Goal: Task Accomplishment & Management: Use online tool/utility

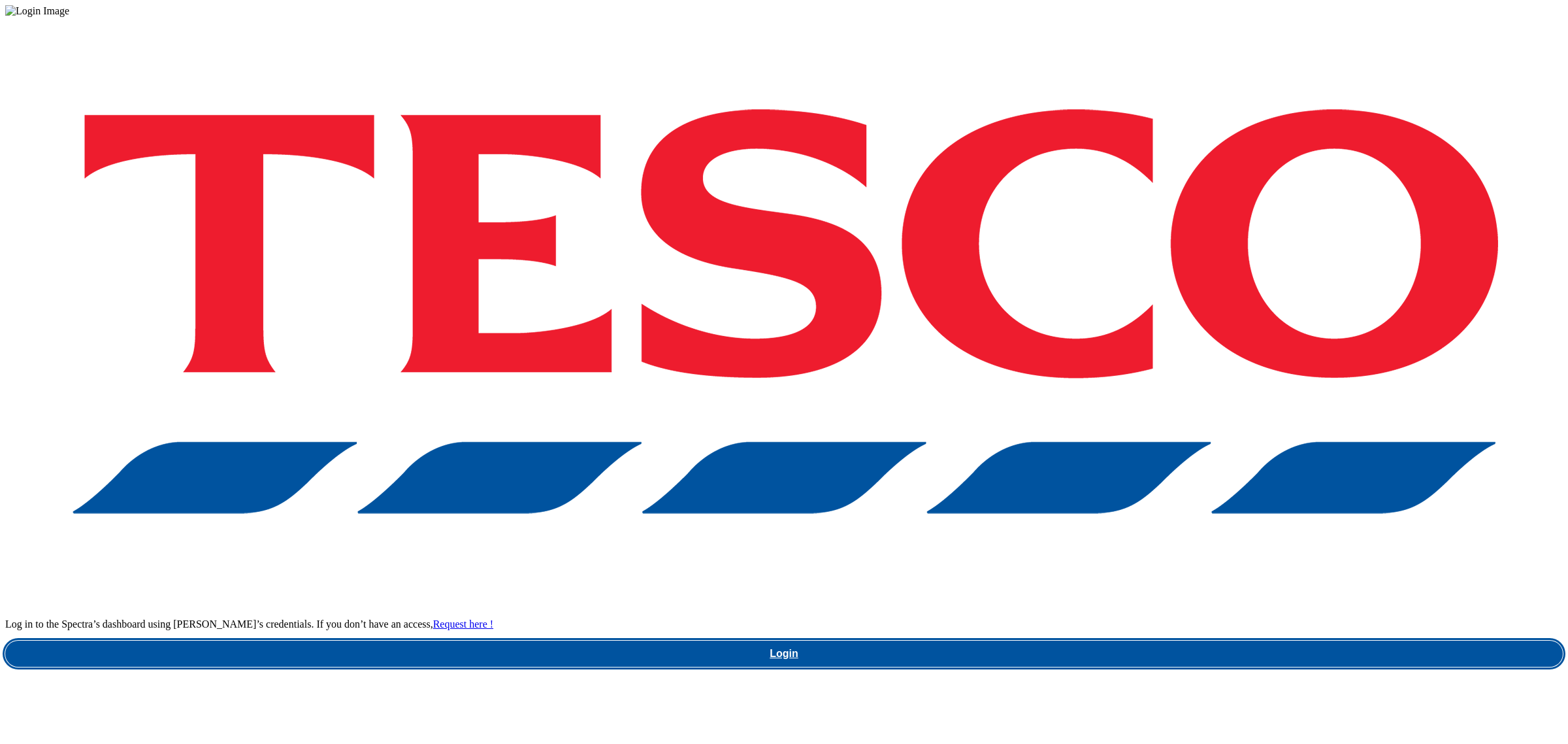
click at [1111, 640] on link "Login" at bounding box center [784, 653] width 1557 height 26
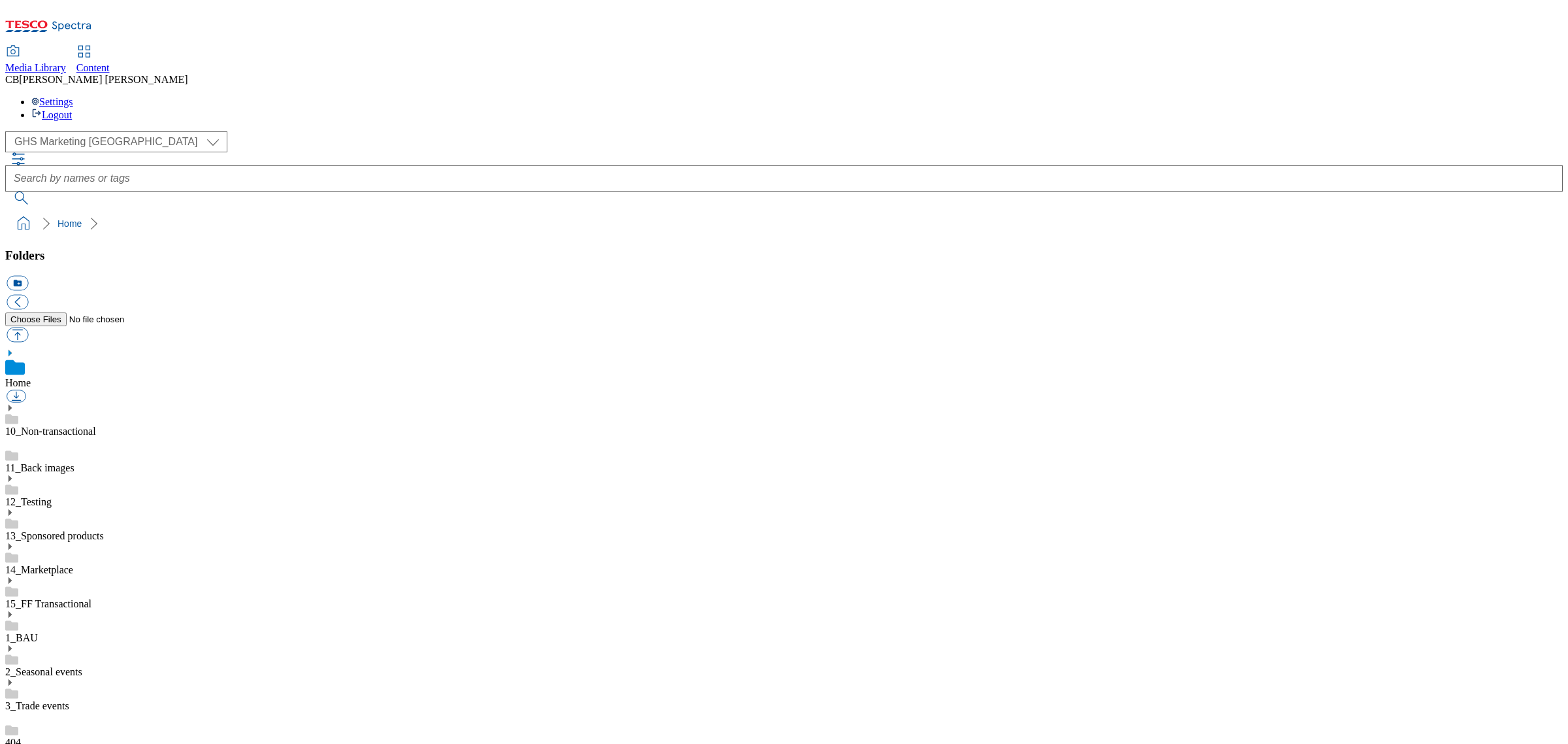
scroll to position [241, 0]
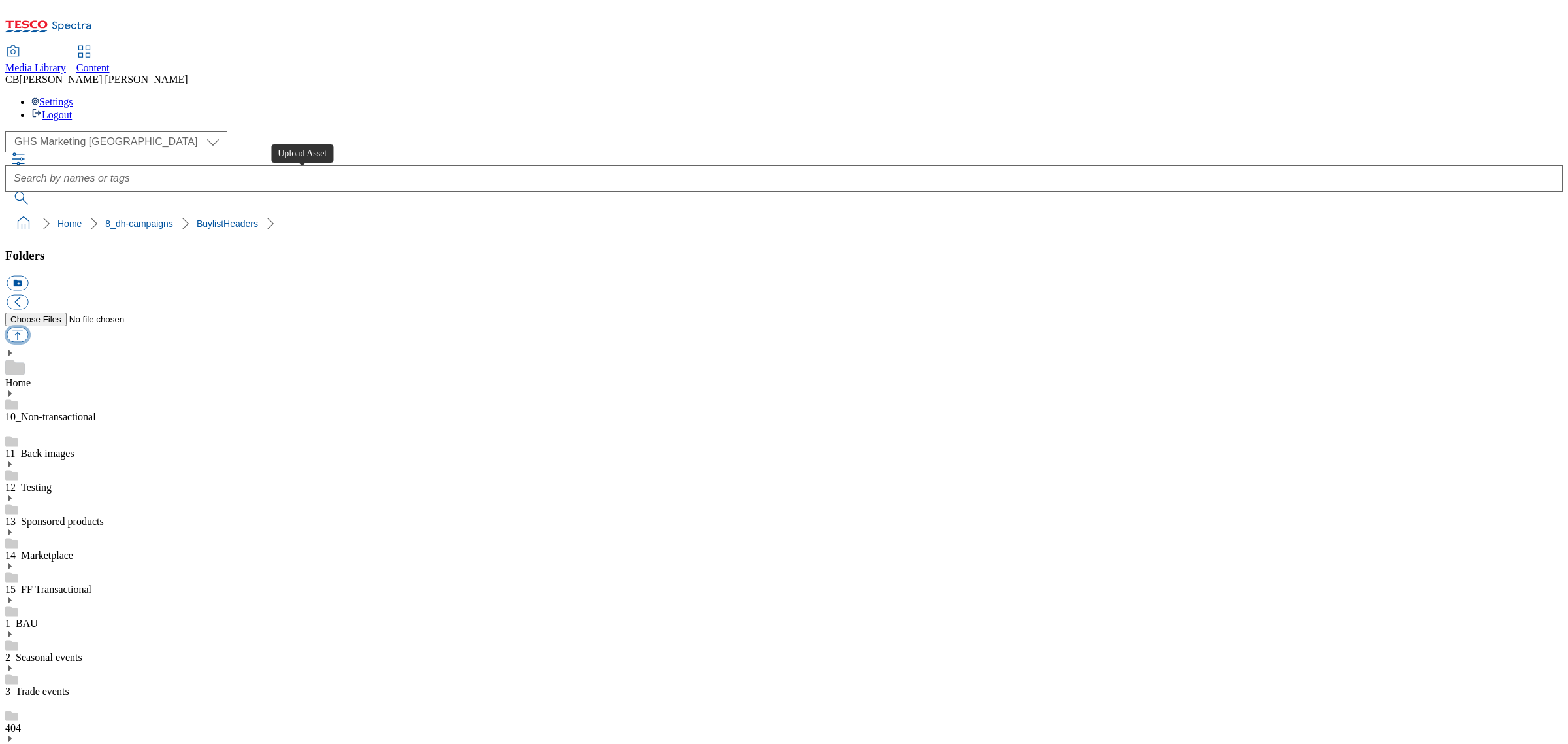
click at [28, 327] on button "button" at bounding box center [17, 334] width 22 height 15
type input "C:\fakepath\1758632516373-ad541643_Tideford_LegoBrand_H_1184x333_V1.jpg"
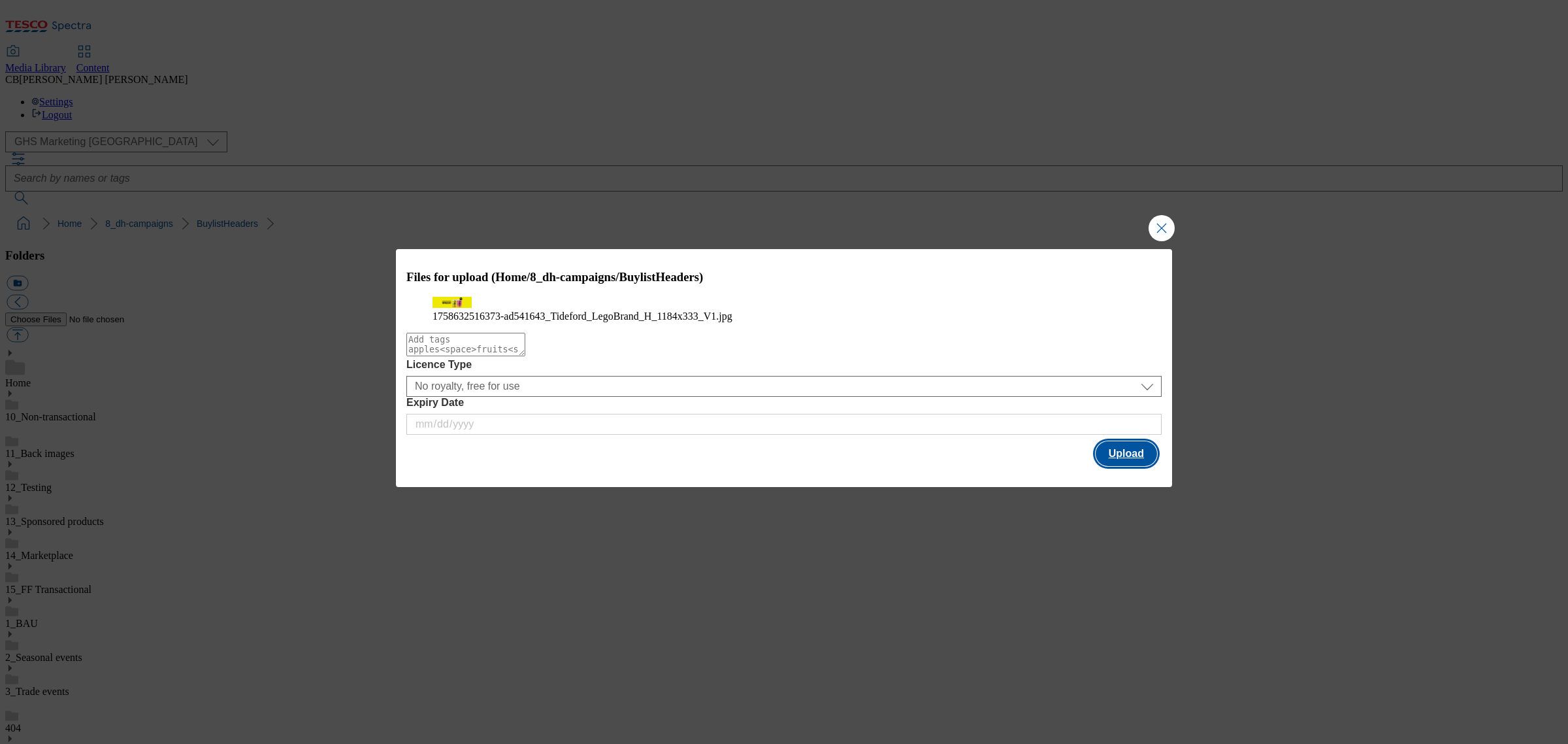
click at [1138, 466] on button "Upload" at bounding box center [1126, 454] width 61 height 25
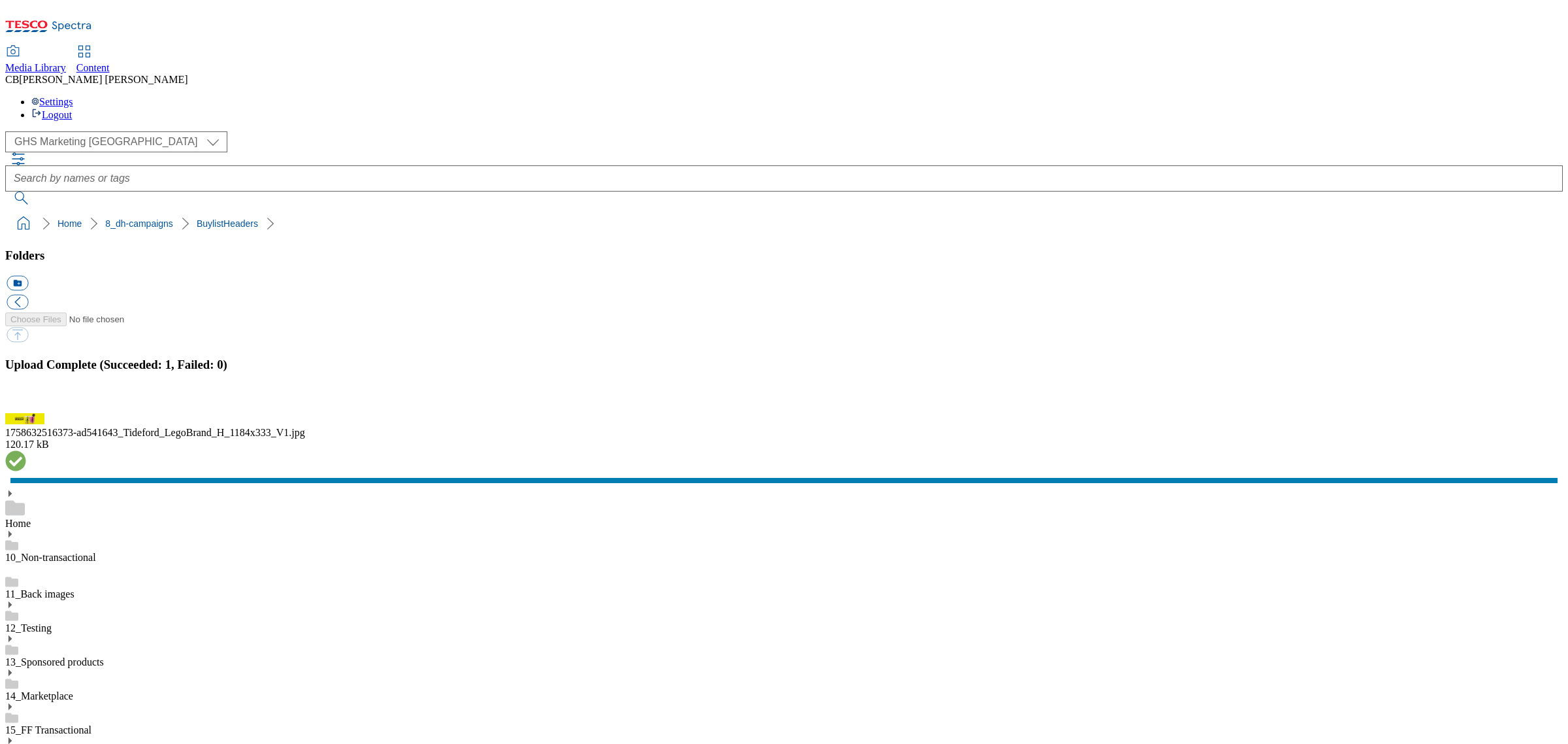
drag, startPoint x: 405, startPoint y: 376, endPoint x: 402, endPoint y: 201, distance: 175.0
click at [26, 412] on button "button" at bounding box center [15, 406] width 19 height 12
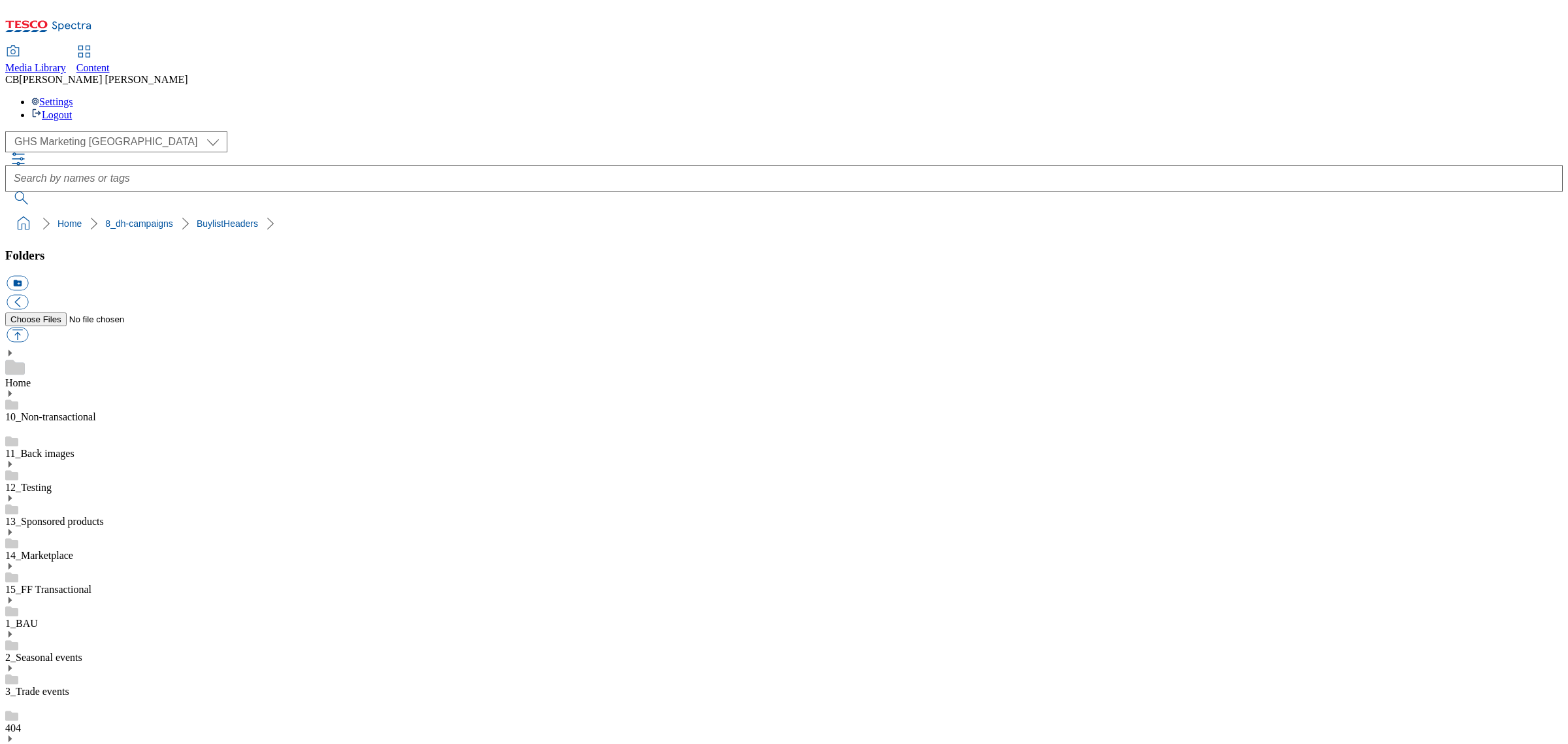
drag, startPoint x: 1536, startPoint y: 92, endPoint x: 1452, endPoint y: 51, distance: 93.5
click at [1536, 132] on div "( optional ) GHS Marketing UK GHS ROI GHS Marketing UK" at bounding box center [784, 168] width 1557 height 74
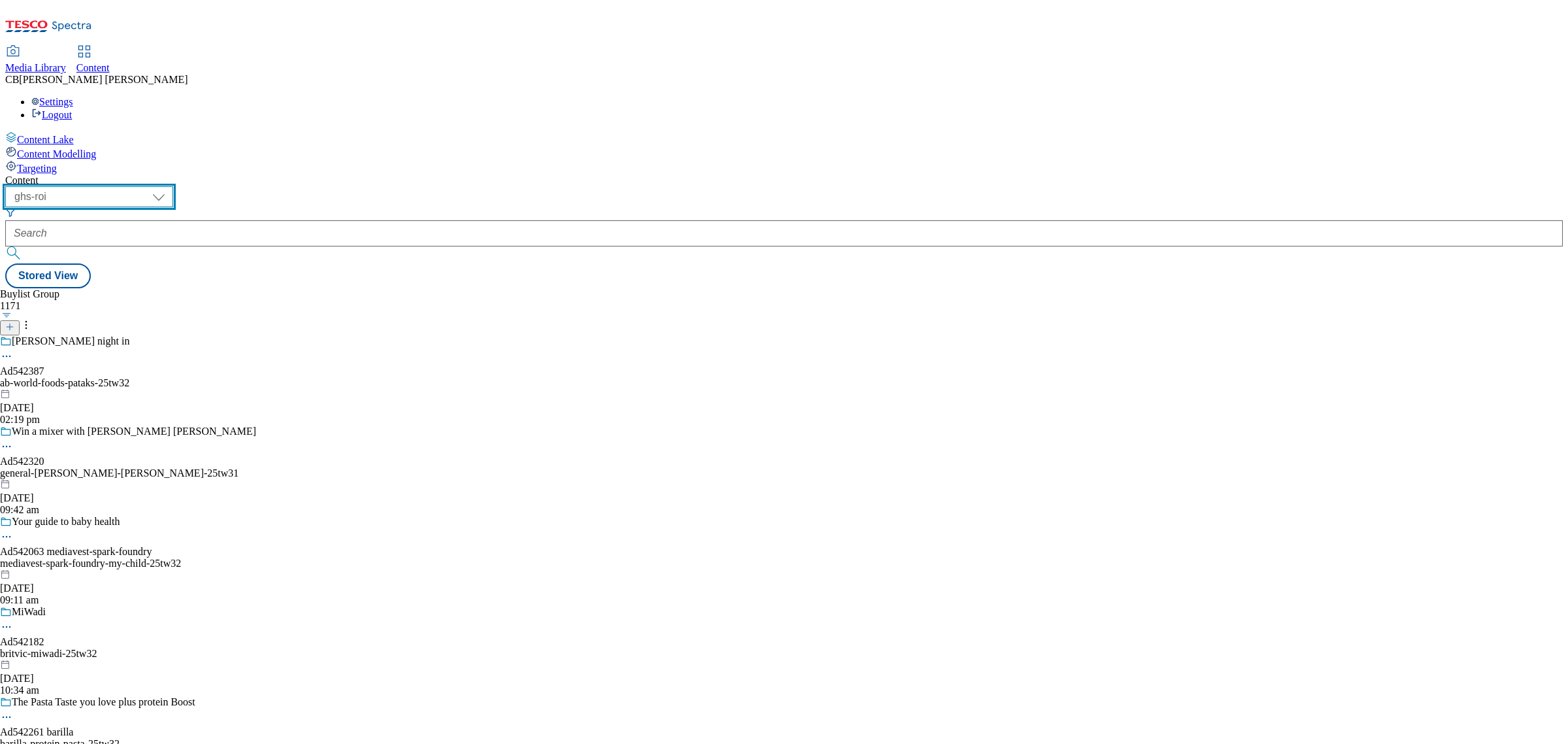
click at [173, 187] on select "ghs-roi ghs-uk" at bounding box center [89, 197] width 168 height 21
select select "ghs-uk"
click at [169, 187] on select "ghs-roi ghs-uk" at bounding box center [89, 197] width 168 height 21
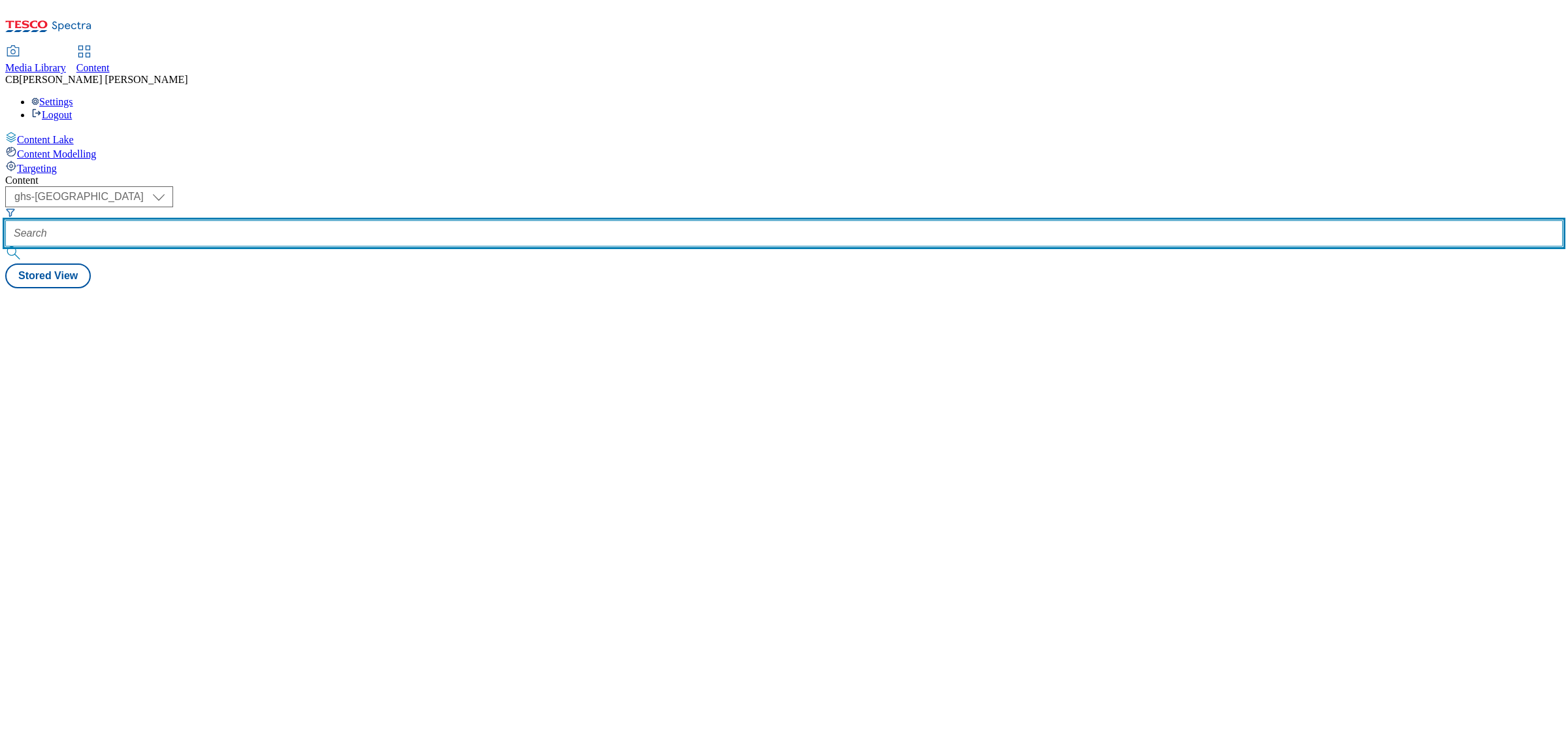
click at [308, 220] on input "text" at bounding box center [784, 233] width 1557 height 26
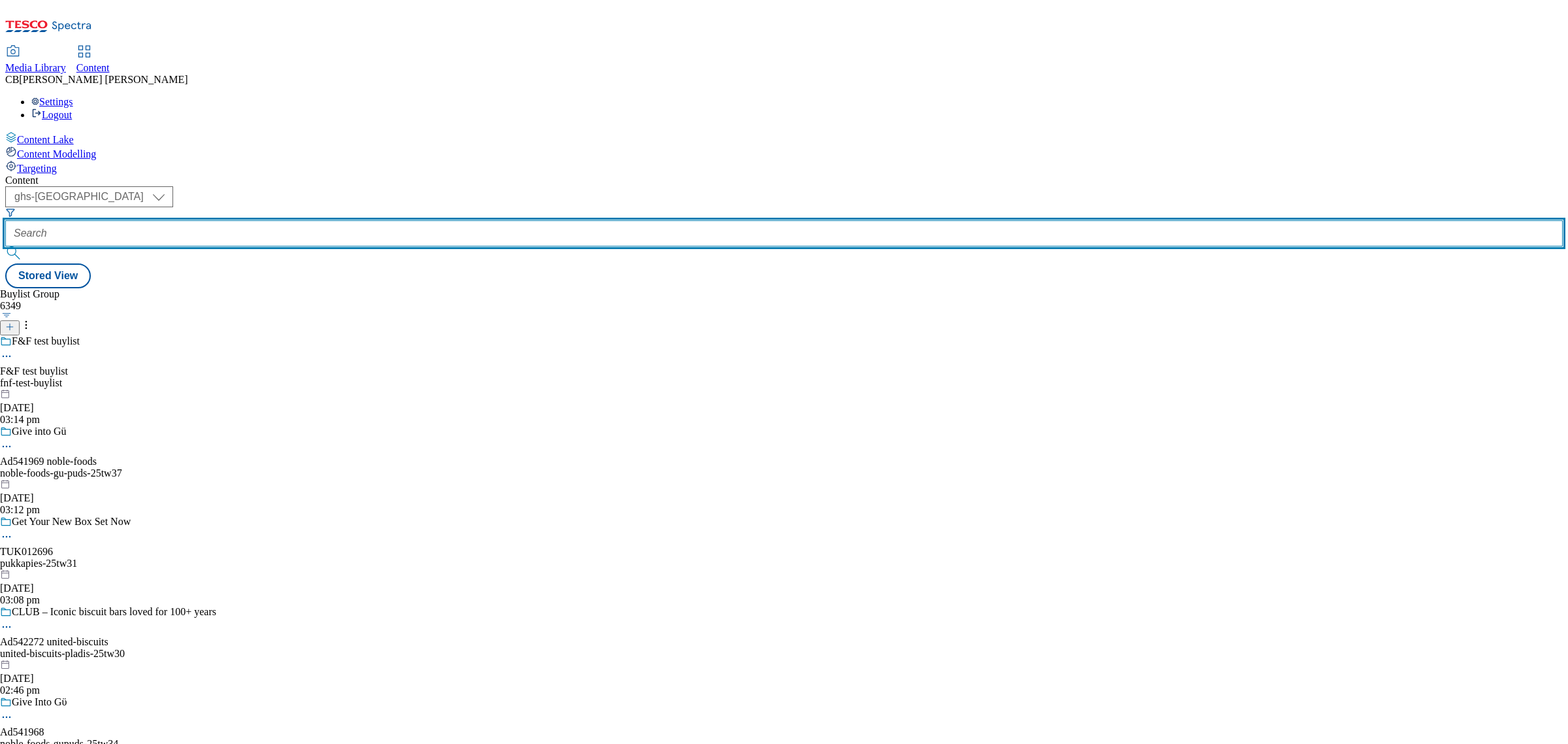
paste input "yeo-valley-tideford-25tw31"
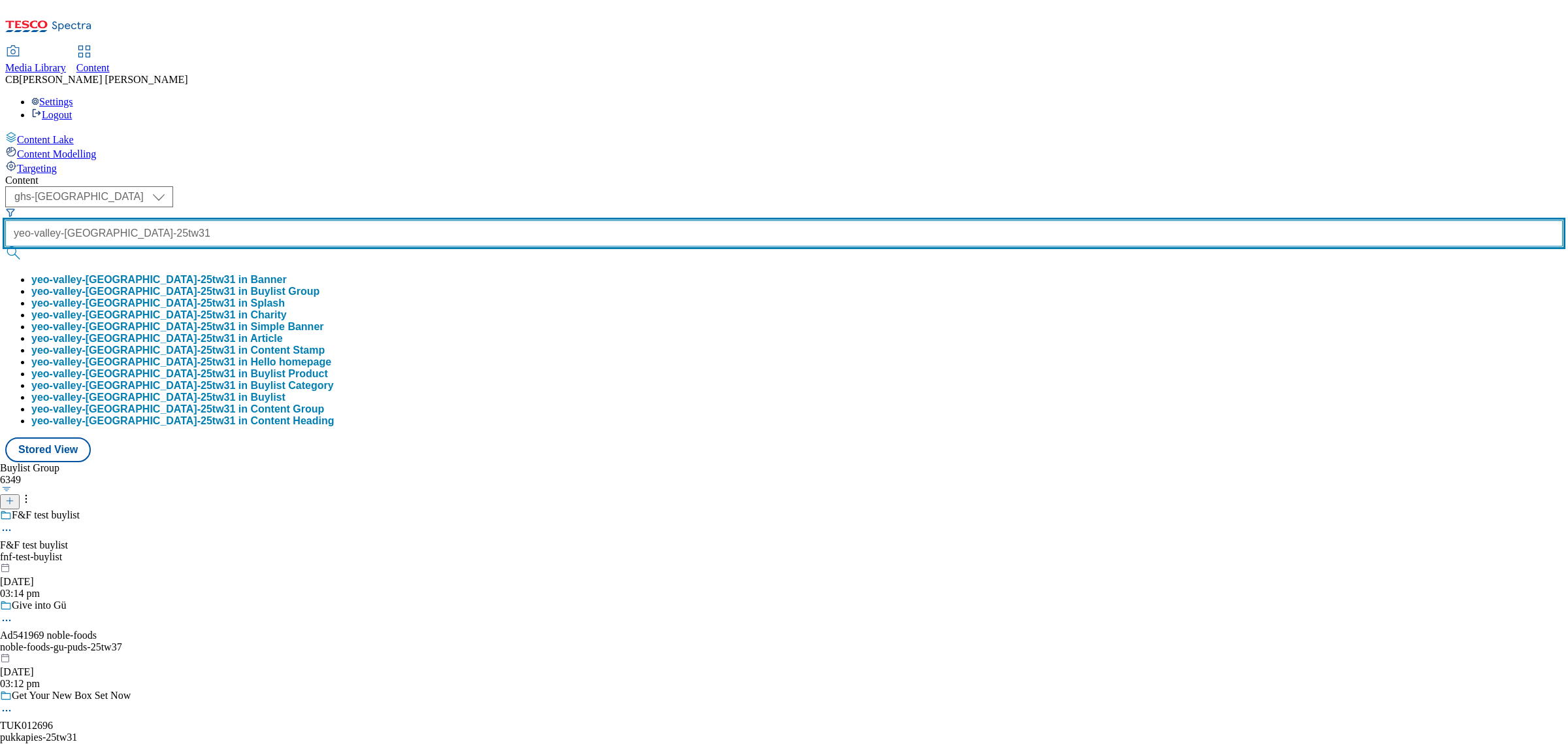
type input "yeo-valley-tideford-25tw31"
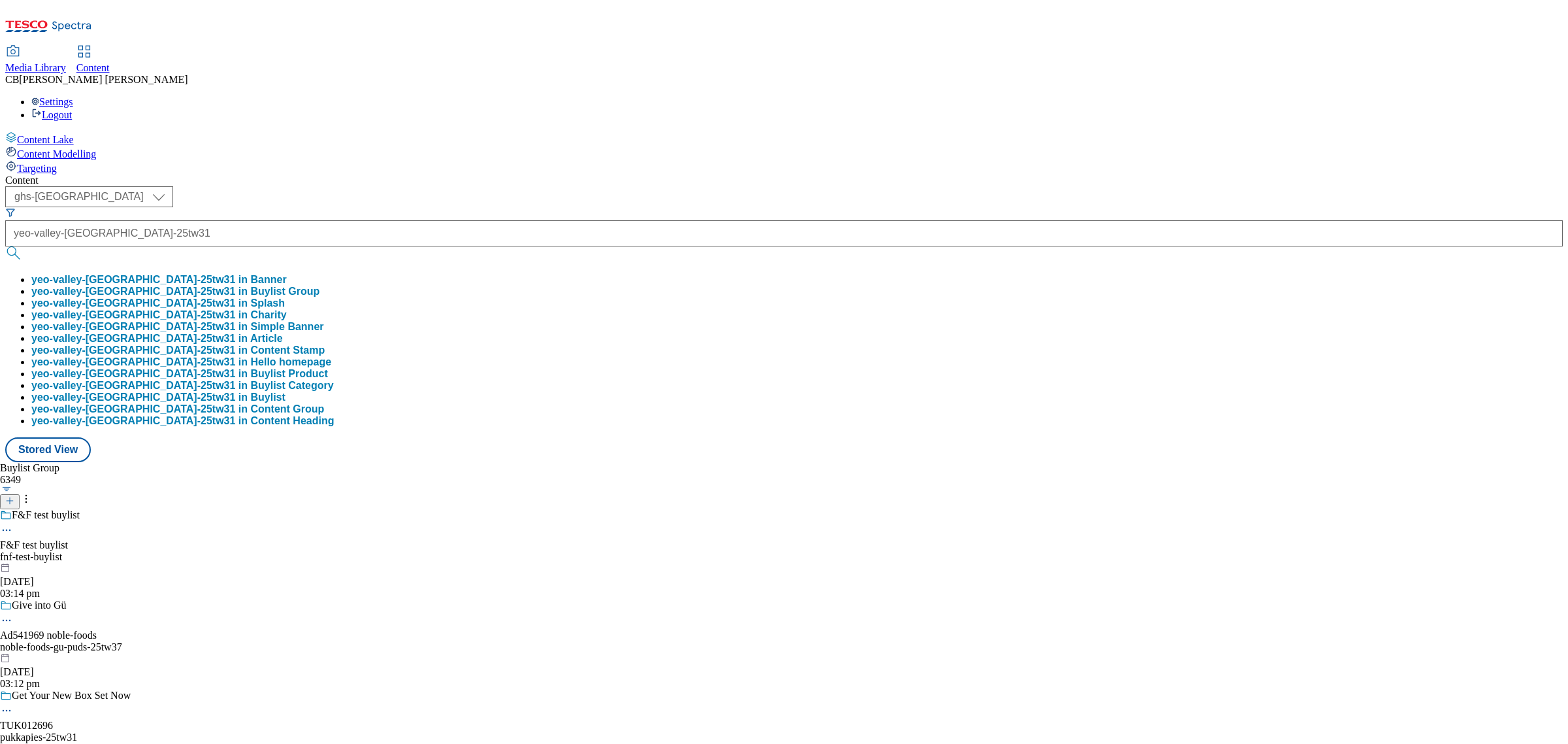
click at [320, 286] on button "yeo-valley-tideford-25tw31 in Buylist Group" at bounding box center [176, 291] width 288 height 12
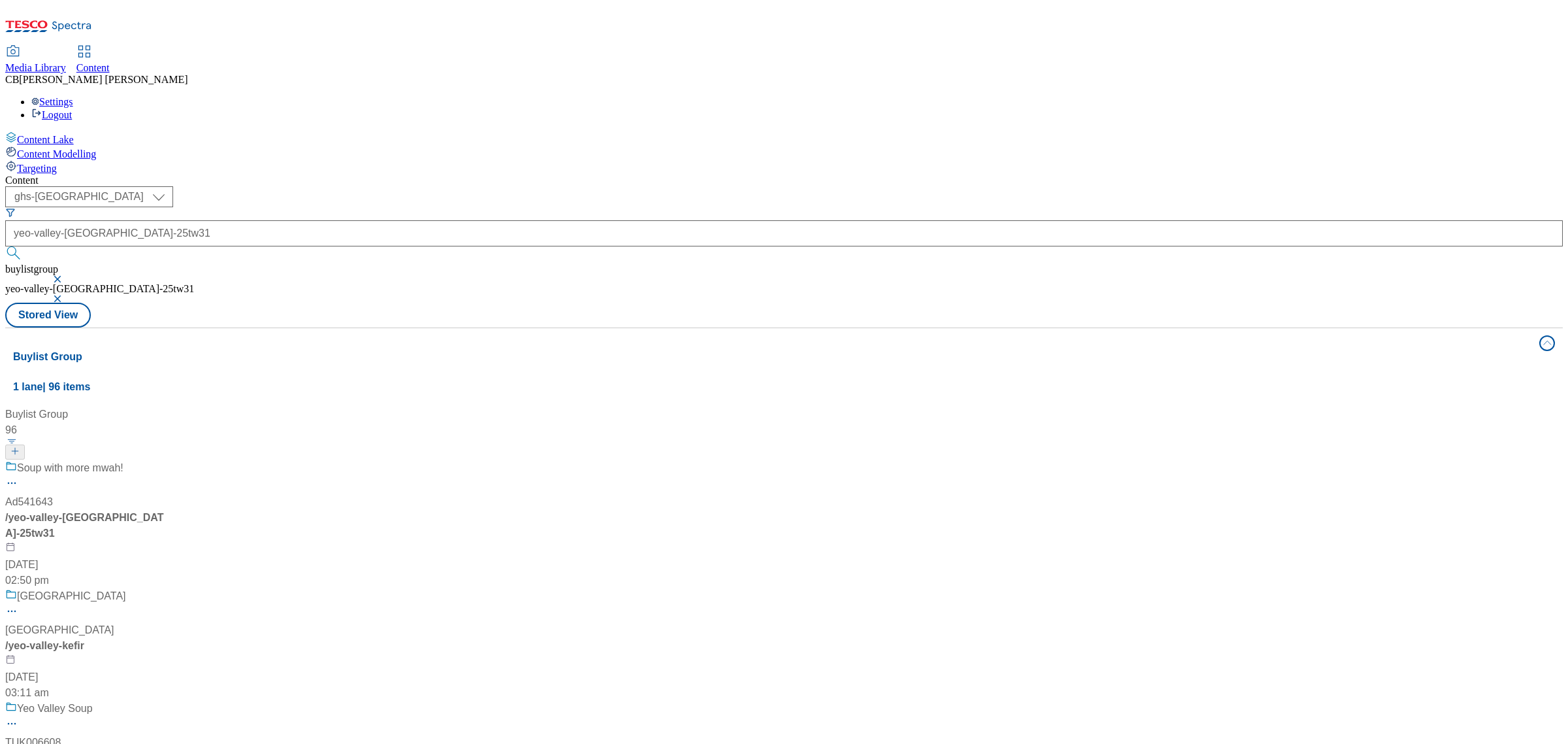
click at [169, 460] on div "Soup with more mwah! Ad541643 / yeo-valley-tideford-25tw31 23 Sept 2025 02:50 pm" at bounding box center [87, 523] width 163 height 128
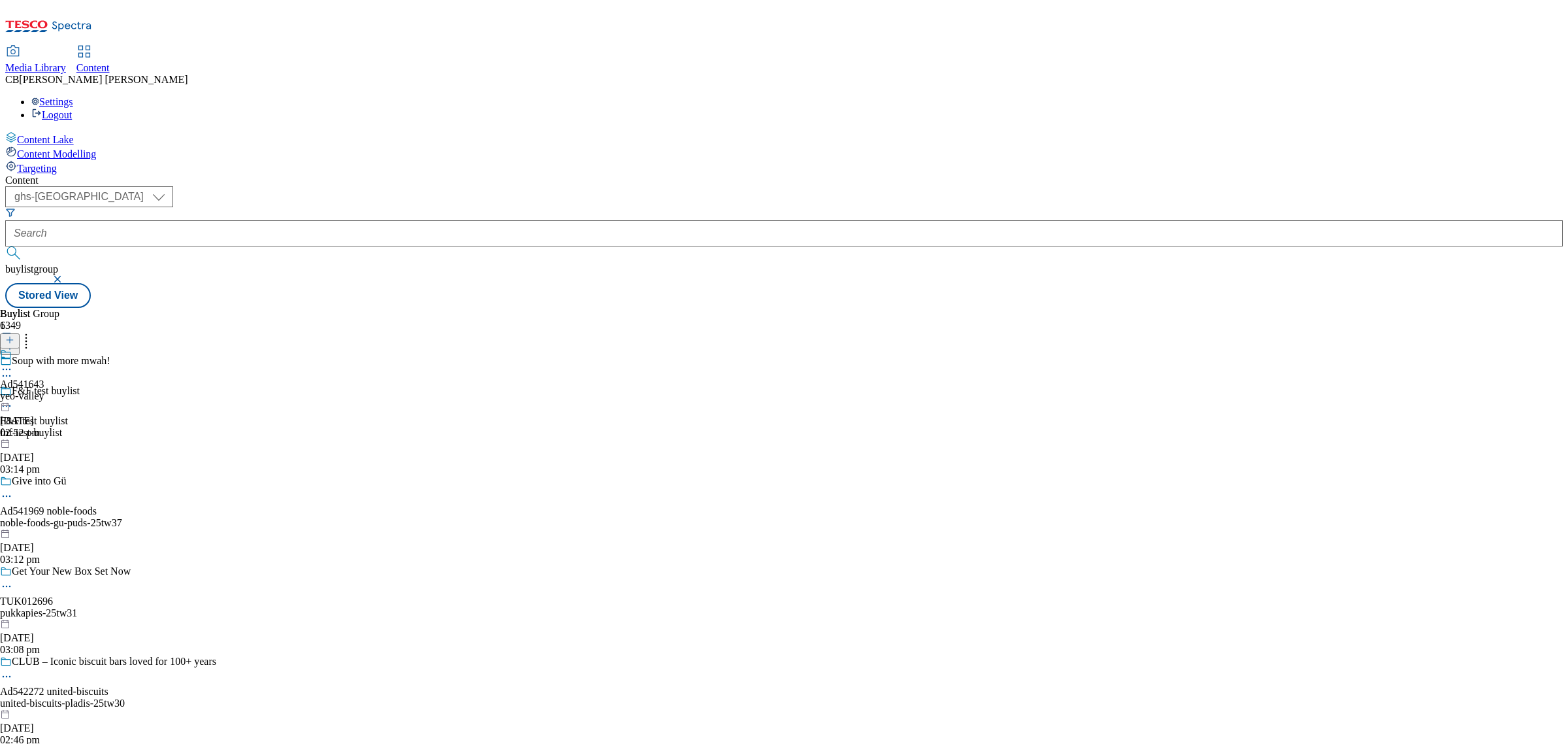
click at [13, 362] on icon at bounding box center [6, 369] width 13 height 13
click at [61, 389] on button "Edit" at bounding box center [43, 396] width 35 height 15
select select "tactical"
select select "supplier funded short term 1-3 weeks"
select select "dunnhumby"
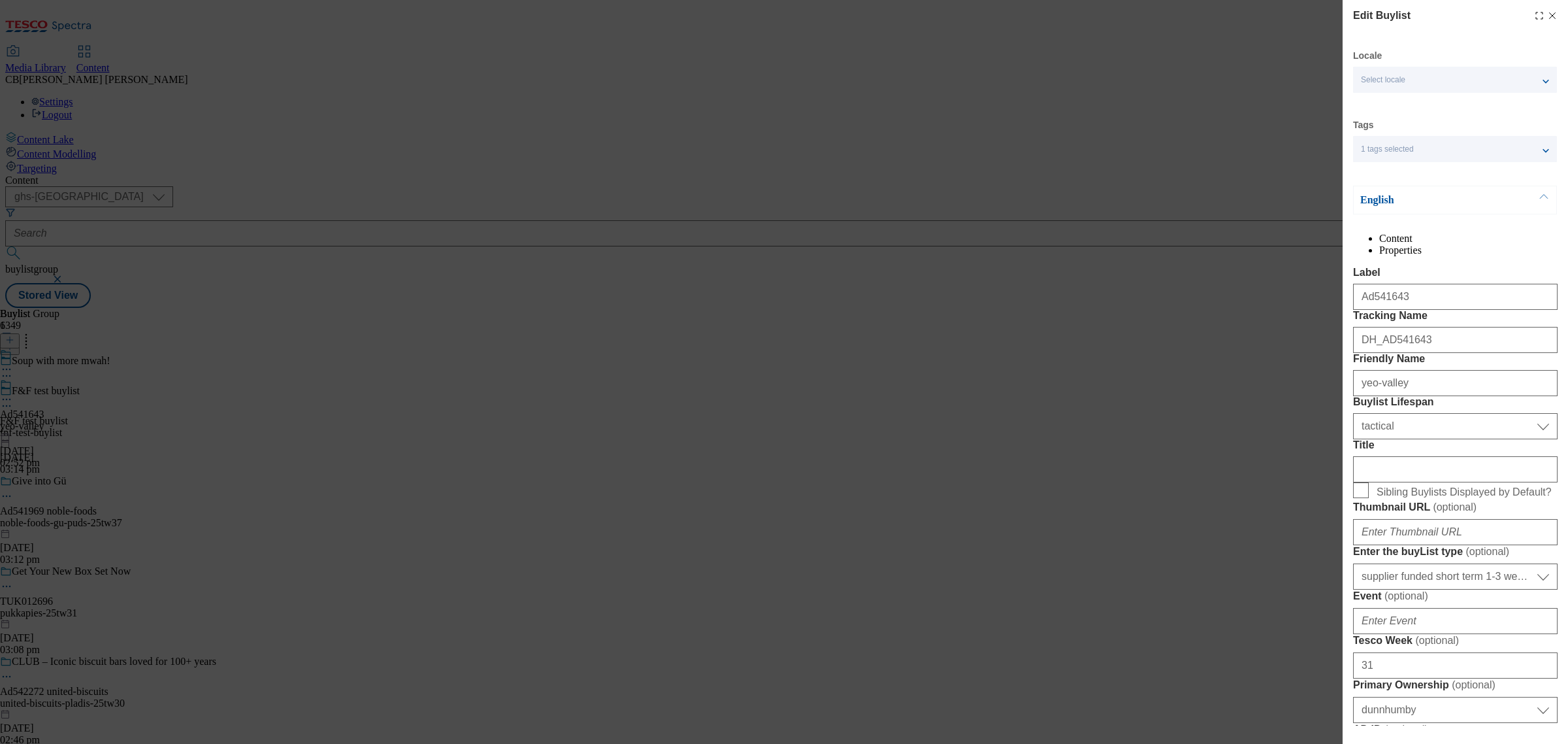
select select "Banner"
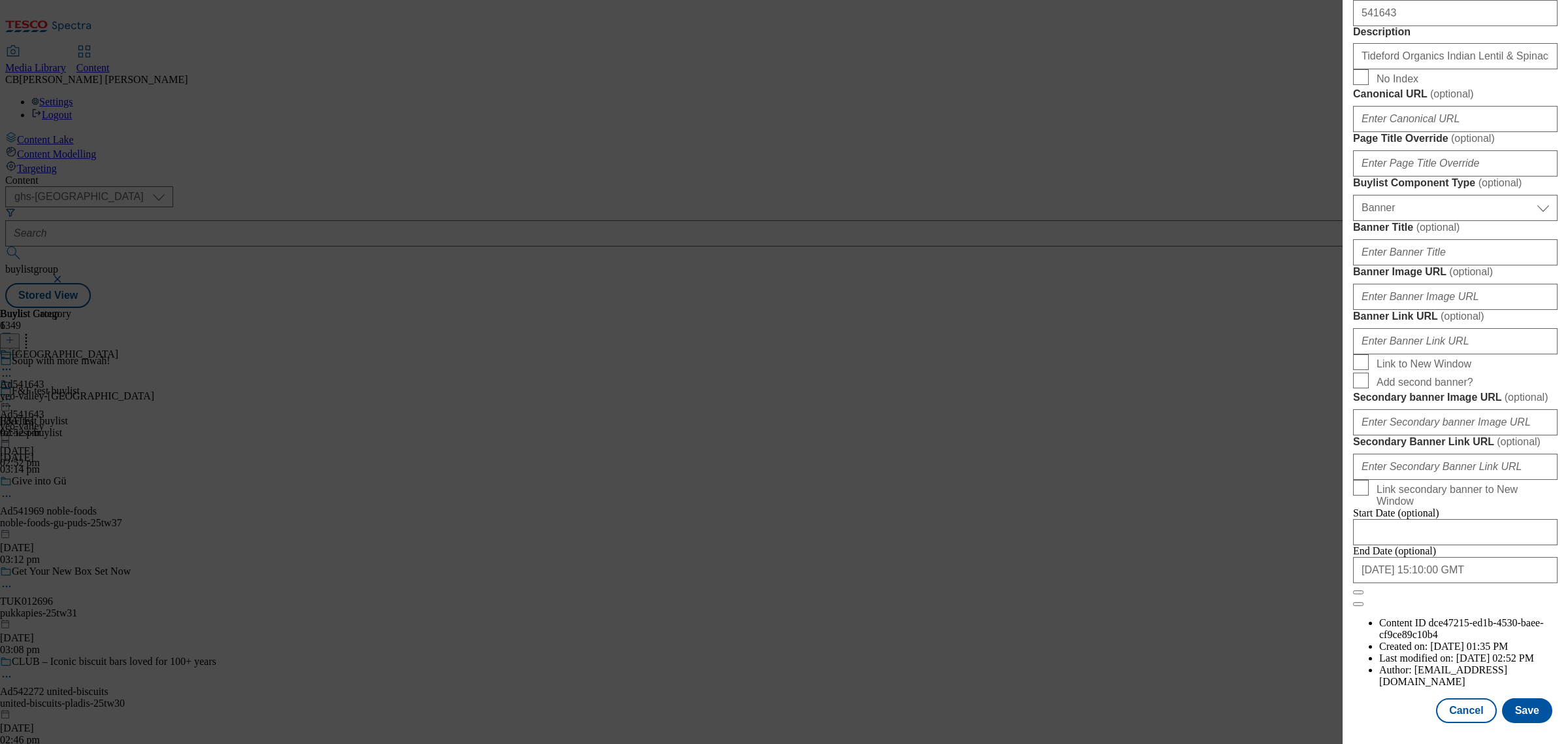
scroll to position [1155, 0]
click at [1462, 355] on input "Banner Link URL ( optional )" at bounding box center [1455, 341] width 204 height 26
paste input "https://digitalcontent.api.tesco.com/v2/media/ghs-mktg/a19bebfe-de8b-412b-a4b3-…"
type input "https://digitalcontent.api.tesco.com/v2/media/ghs-mktg/a19bebfe-de8b-412b-a4b3-…"
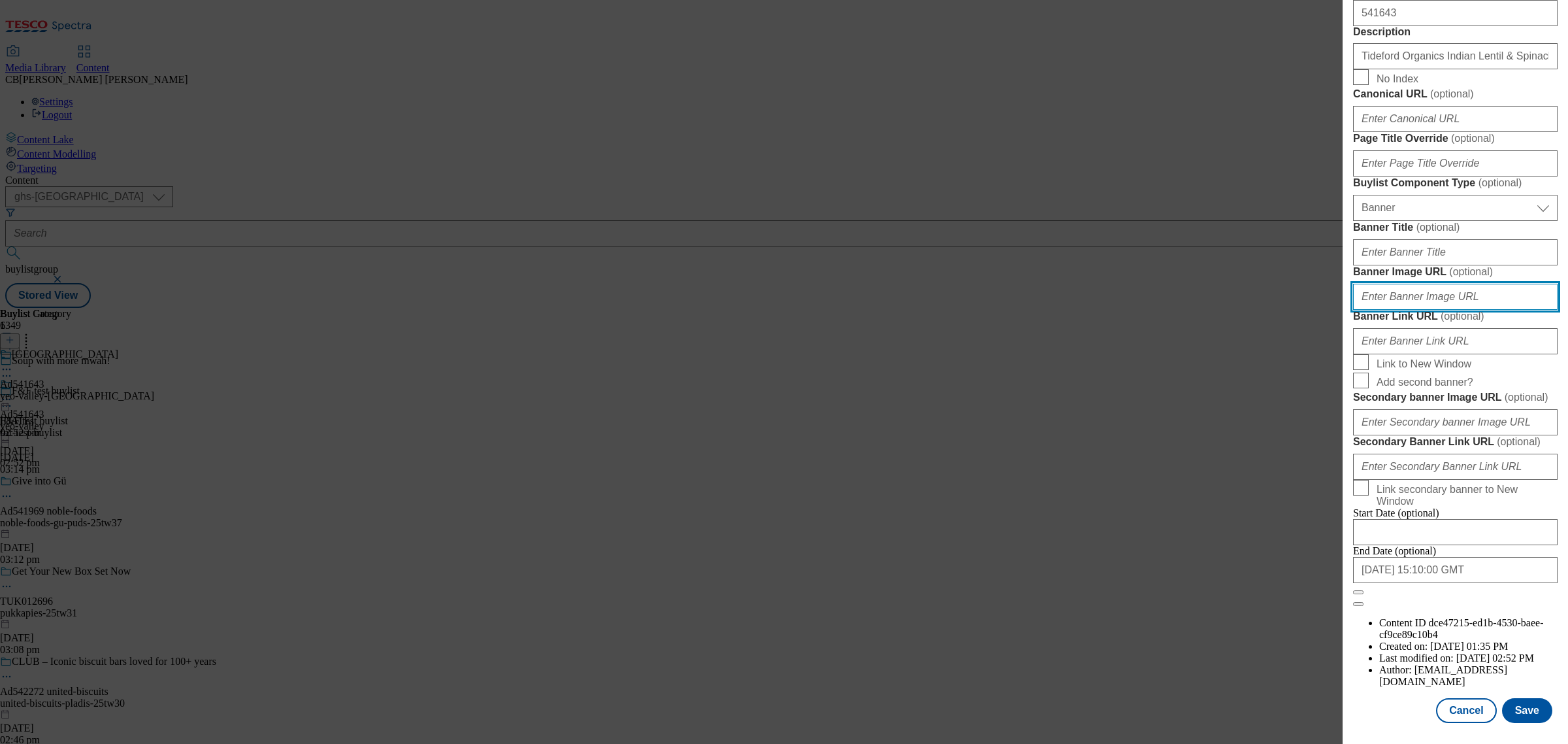
click at [1477, 297] on input "Banner Image URL ( optional )" at bounding box center [1455, 297] width 204 height 26
paste input "https://digitalcontent.api.tesco.com/v2/media/ghs-mktg/a19bebfe-de8b-412b-a4b3-…"
type input "https://digitalcontent.api.tesco.com/v2/media/ghs-mktg/a19bebfe-de8b-412b-a4b3-…"
click at [1522, 266] on label "Banner Image URL ( optional )" at bounding box center [1455, 272] width 204 height 13
click at [1522, 283] on input "https://digitalcontent.api.tesco.com/v2/media/ghs-mktg/a19bebfe-de8b-412b-a4b3-…" at bounding box center [1455, 297] width 204 height 26
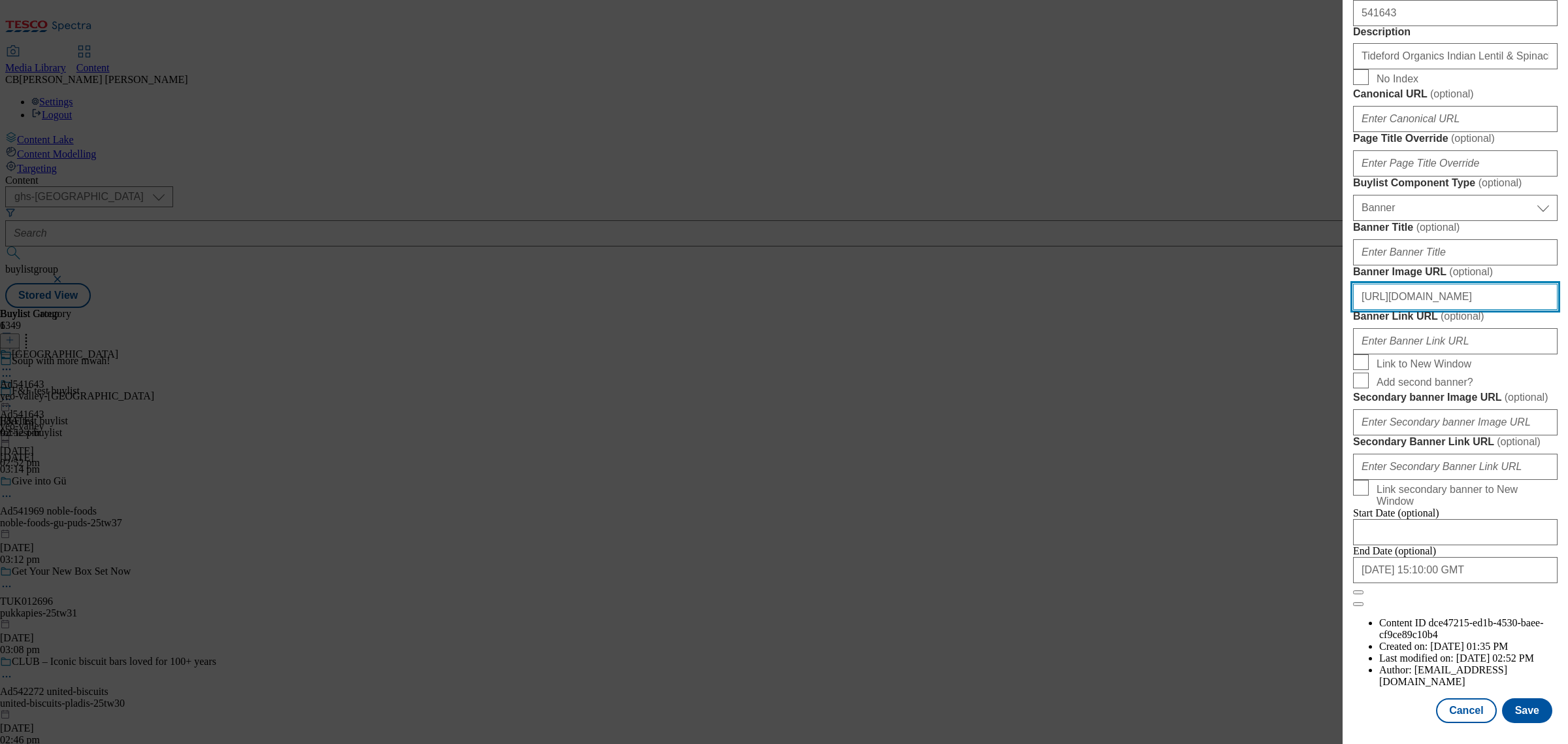
scroll to position [0, 423]
click at [1520, 420] on form "Label Ad541643 Tracking Name DH_AD541643 Friendly Name yeo-valley Buylist Lifes…" at bounding box center [1455, 66] width 204 height 1081
click at [1517, 698] on button "Save" at bounding box center [1527, 711] width 50 height 25
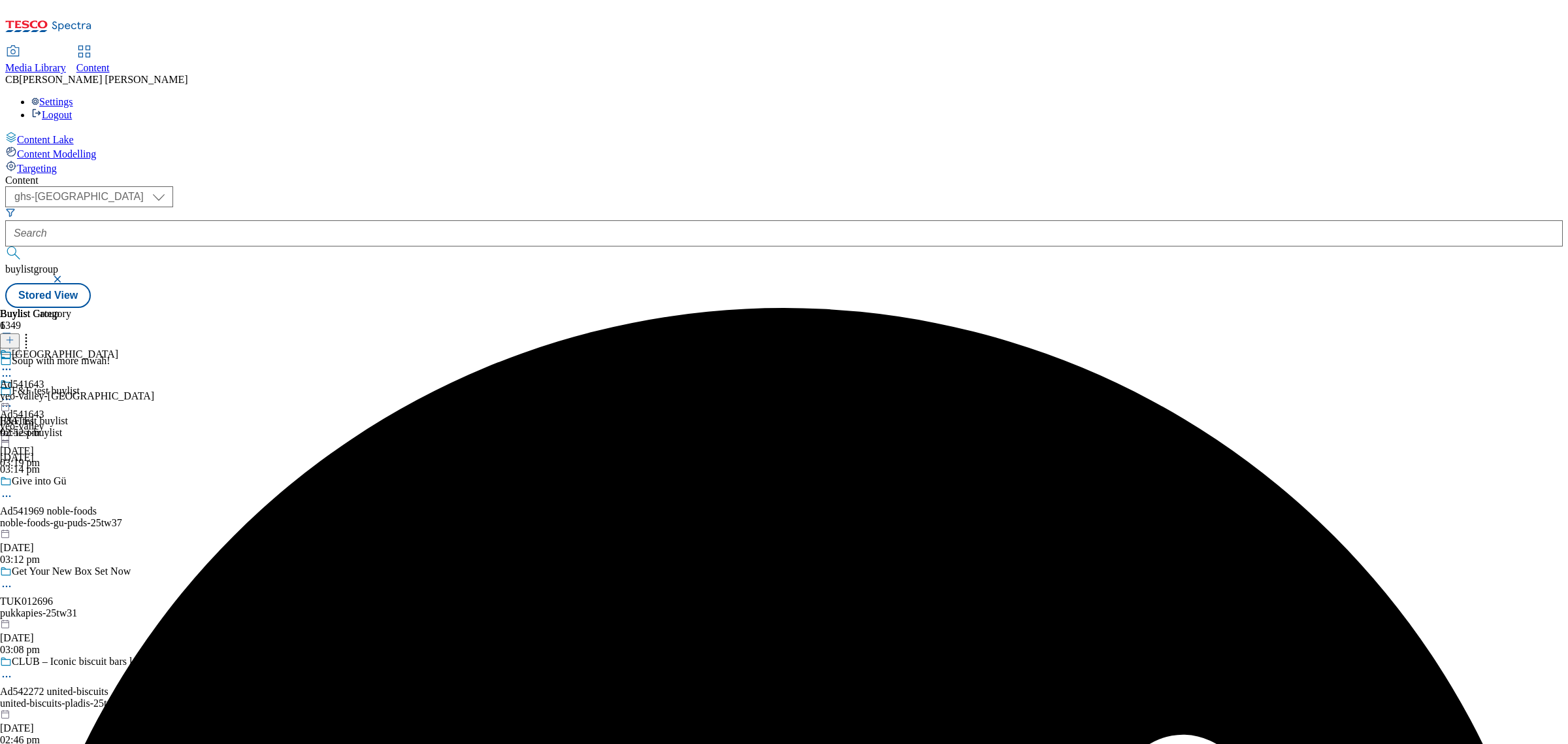
click at [13, 393] on icon at bounding box center [6, 399] width 13 height 13
click at [71, 482] on span "Preview" at bounding box center [56, 487] width 31 height 10
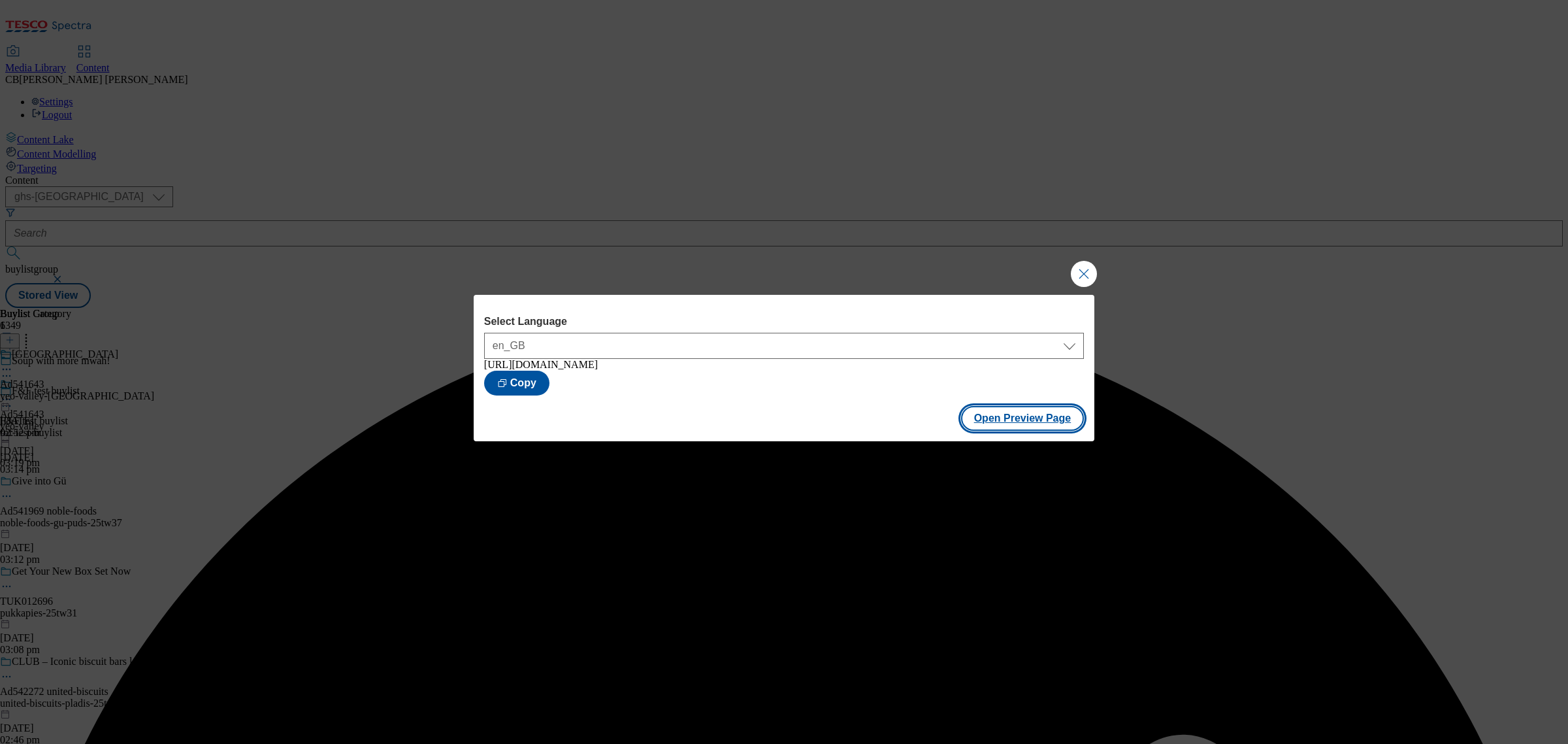
click at [1009, 418] on button "Open Preview Page" at bounding box center [1023, 418] width 124 height 25
click at [1079, 273] on button "Close Modal" at bounding box center [1084, 274] width 26 height 26
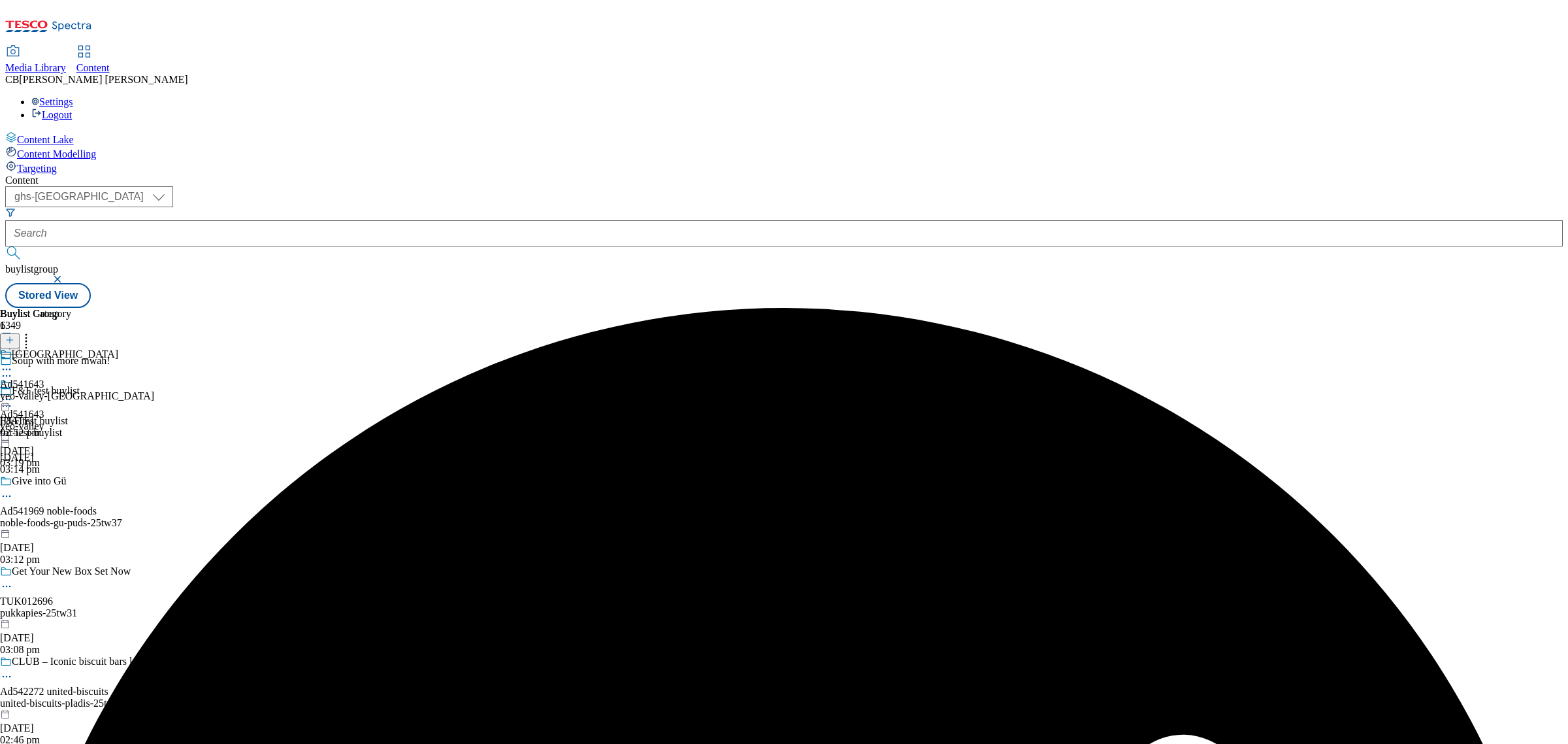
click at [13, 393] on icon at bounding box center [6, 399] width 13 height 13
click at [69, 527] on span "Publish" at bounding box center [54, 532] width 29 height 10
